Goal: Transaction & Acquisition: Purchase product/service

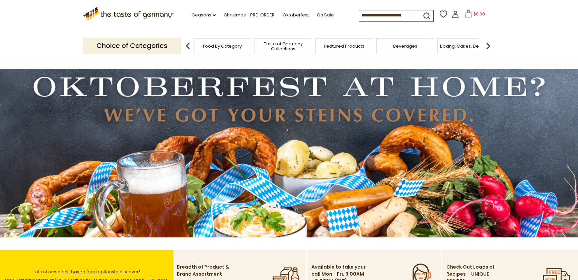
scroll to position [7, 0]
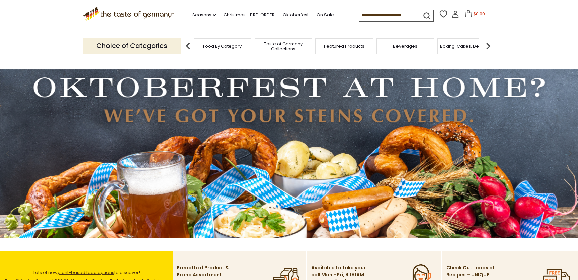
click at [371, 88] on img at bounding box center [289, 153] width 578 height 168
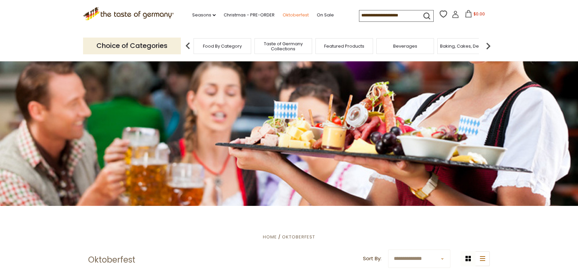
click at [298, 16] on link "Oktoberfest" at bounding box center [296, 14] width 26 height 7
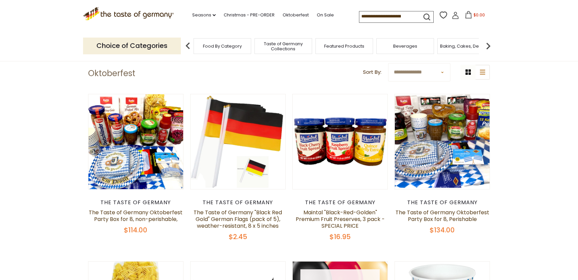
scroll to position [182, 0]
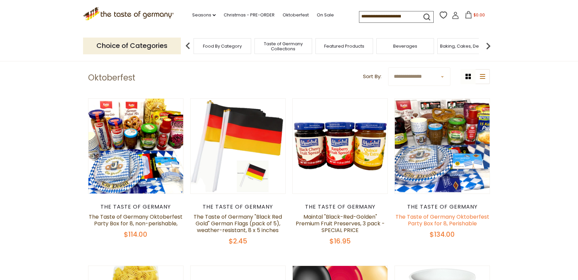
click at [441, 223] on link "The Taste of Germany Oktoberfest Party Box for 8, Perishable" at bounding box center [442, 220] width 94 height 14
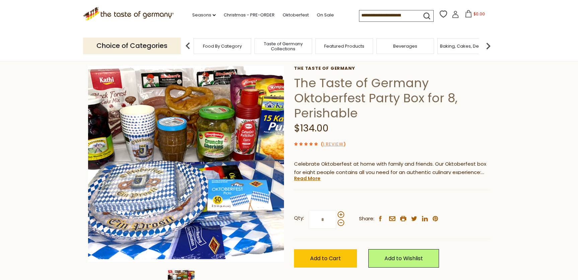
scroll to position [28, 0]
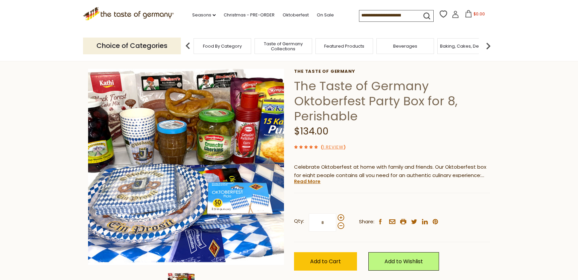
click at [310, 182] on link "Read More" at bounding box center [307, 181] width 26 height 7
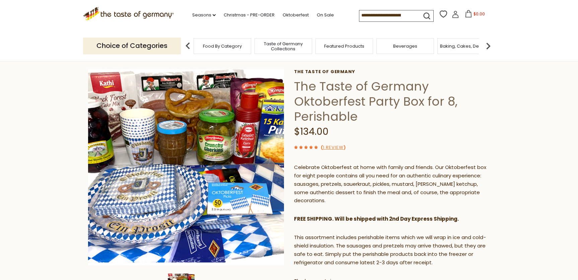
scroll to position [0, 0]
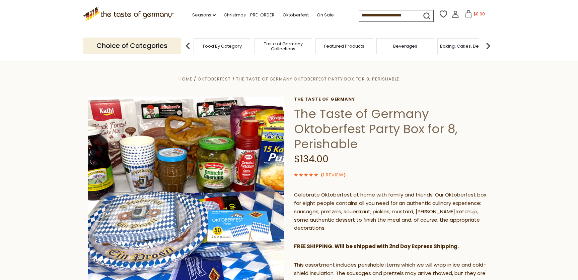
click at [338, 46] on span "Featured Products" at bounding box center [344, 46] width 40 height 5
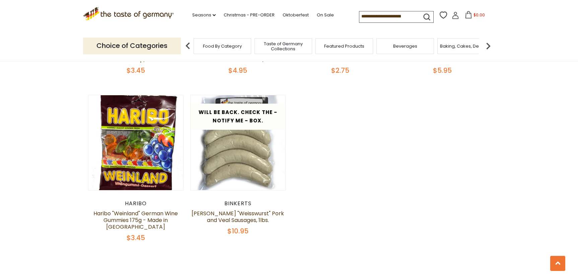
scroll to position [529, 0]
